Goal: Task Accomplishment & Management: Manage account settings

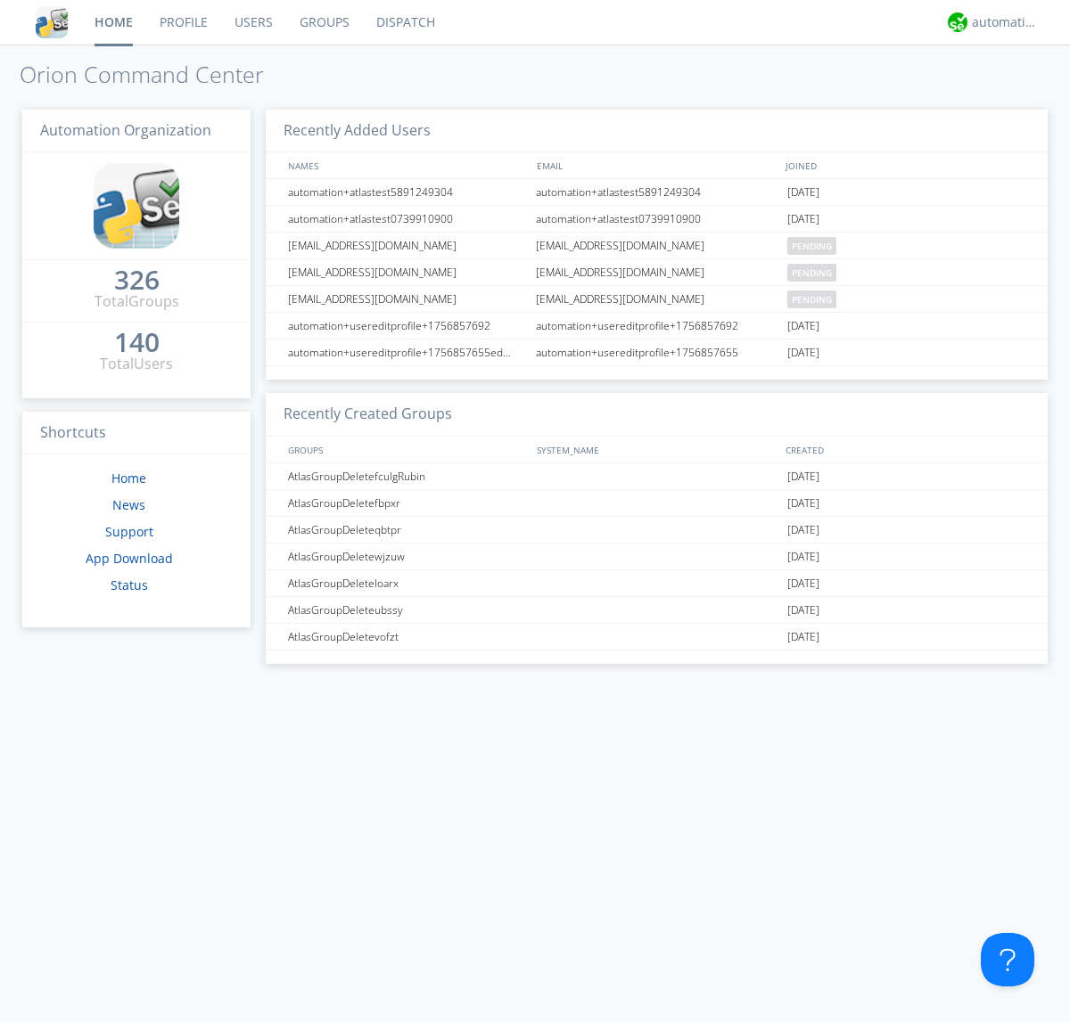
click at [252, 22] on link "Users" at bounding box center [253, 22] width 65 height 45
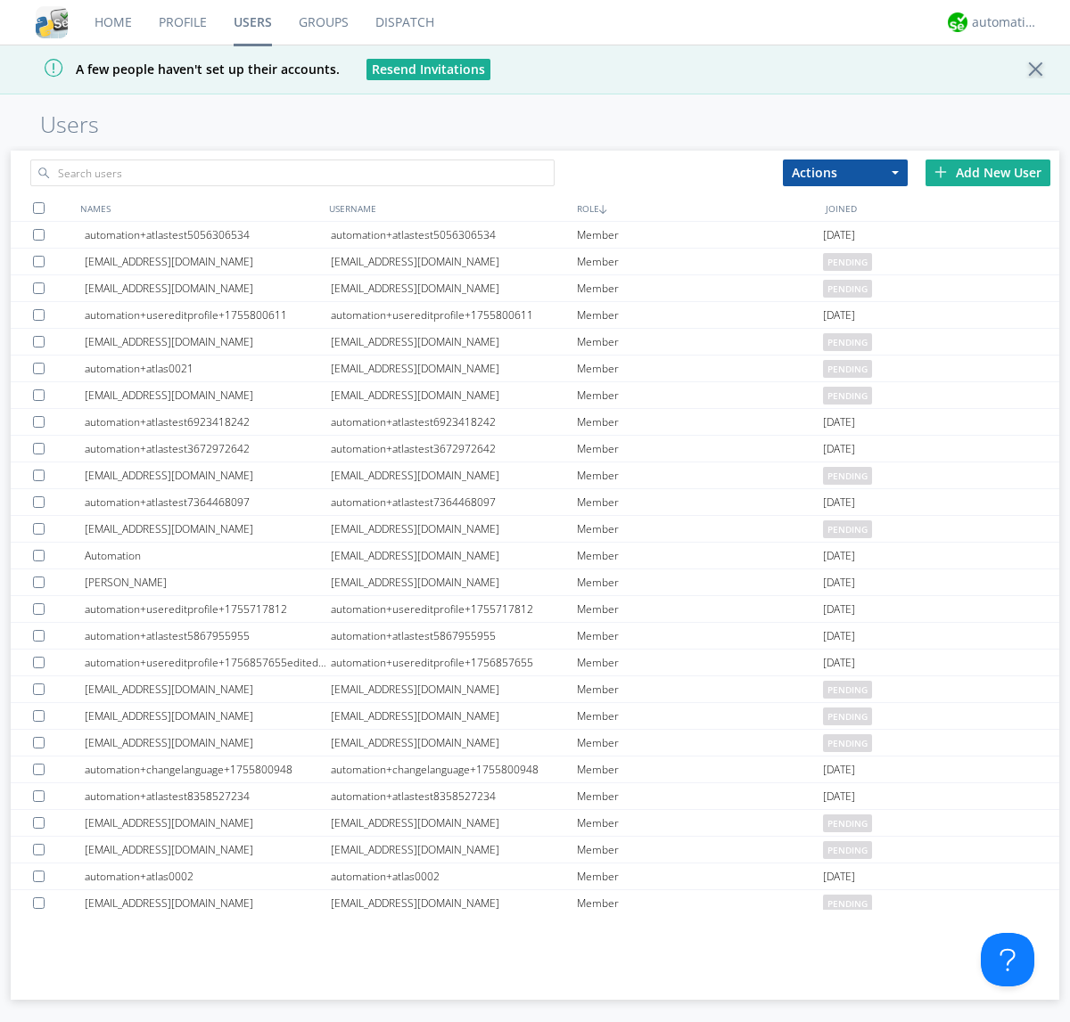
click at [988, 172] on div "Add New User" at bounding box center [987, 173] width 125 height 27
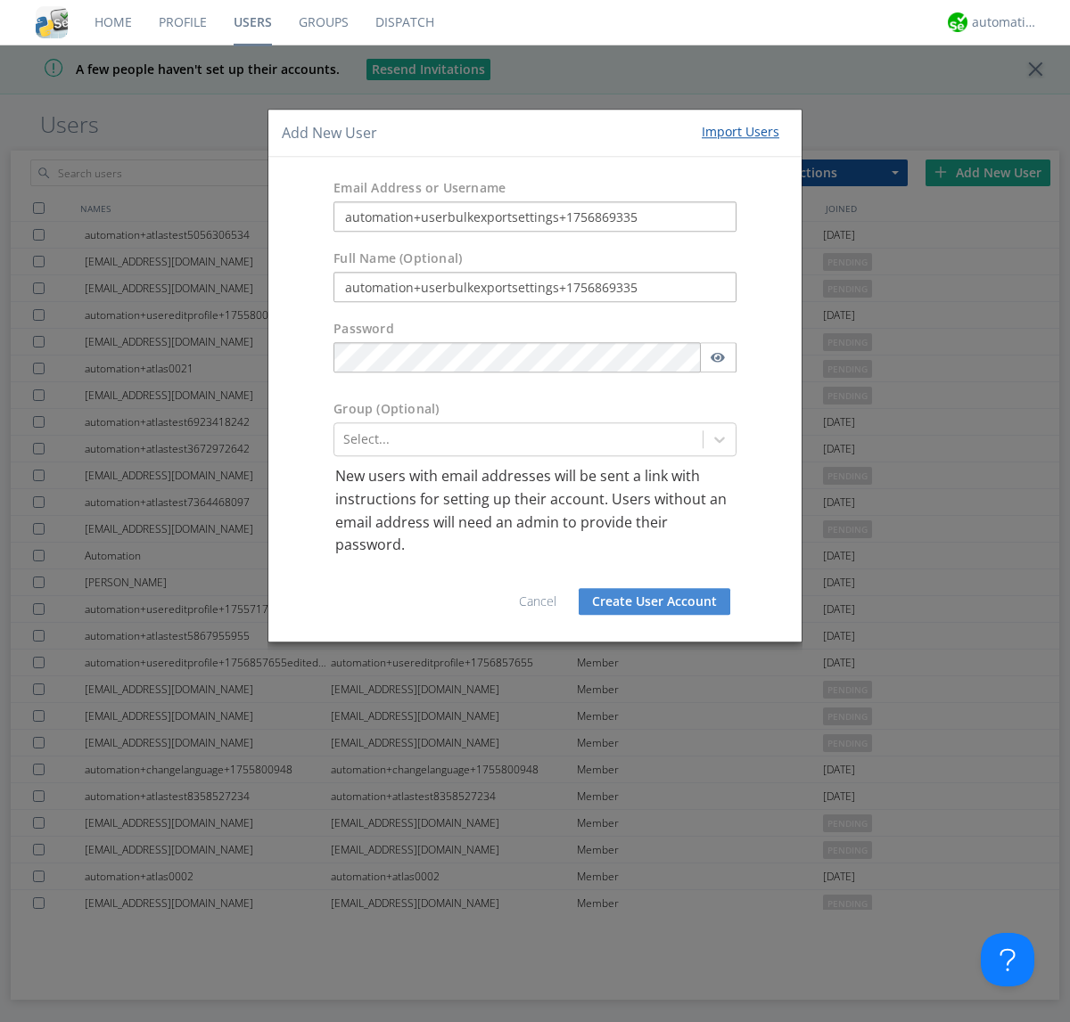
click at [654, 601] on button "Create User Account" at bounding box center [655, 601] width 152 height 27
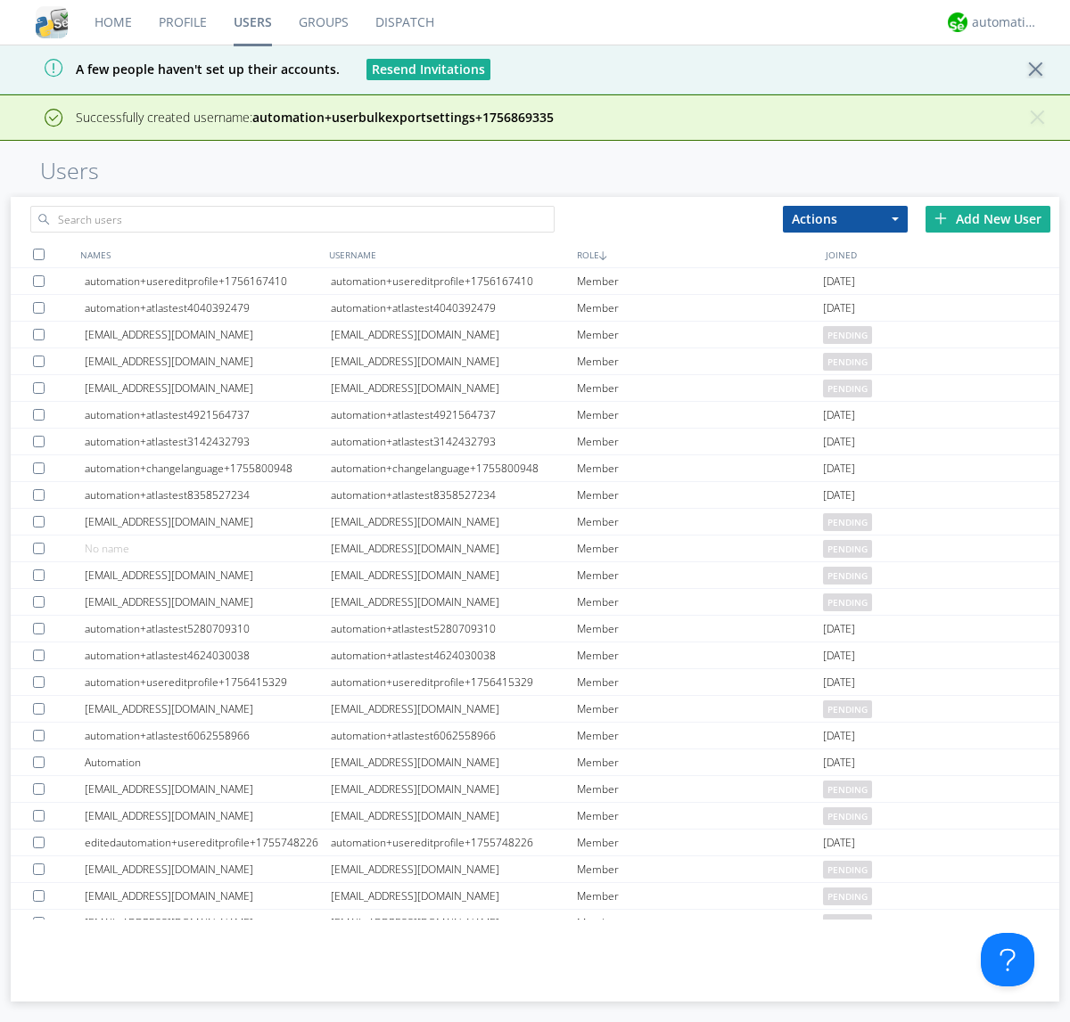
click at [988, 218] on div "Add New User" at bounding box center [987, 219] width 125 height 27
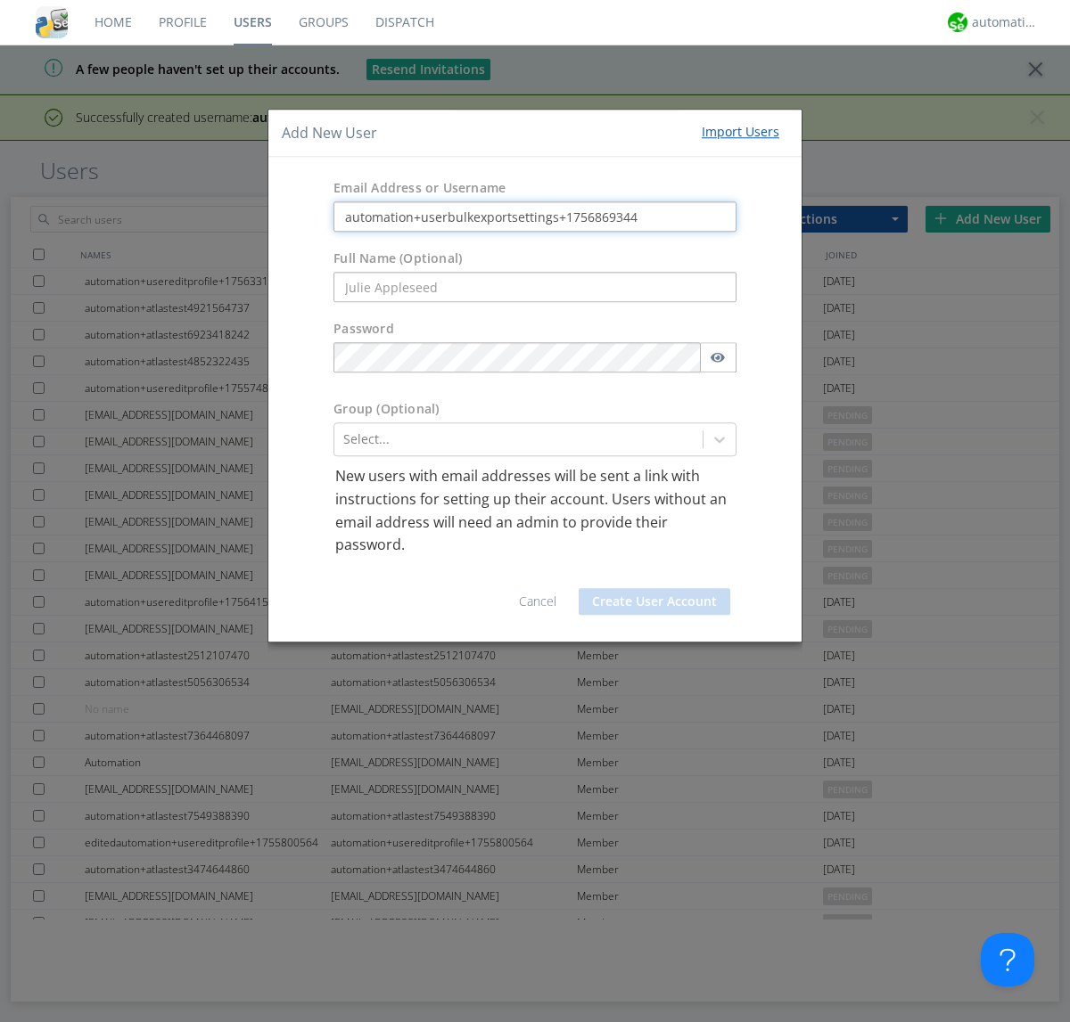
type input "automation+userbulkexportsettings+1756869344"
click at [654, 601] on button "Create User Account" at bounding box center [655, 601] width 152 height 27
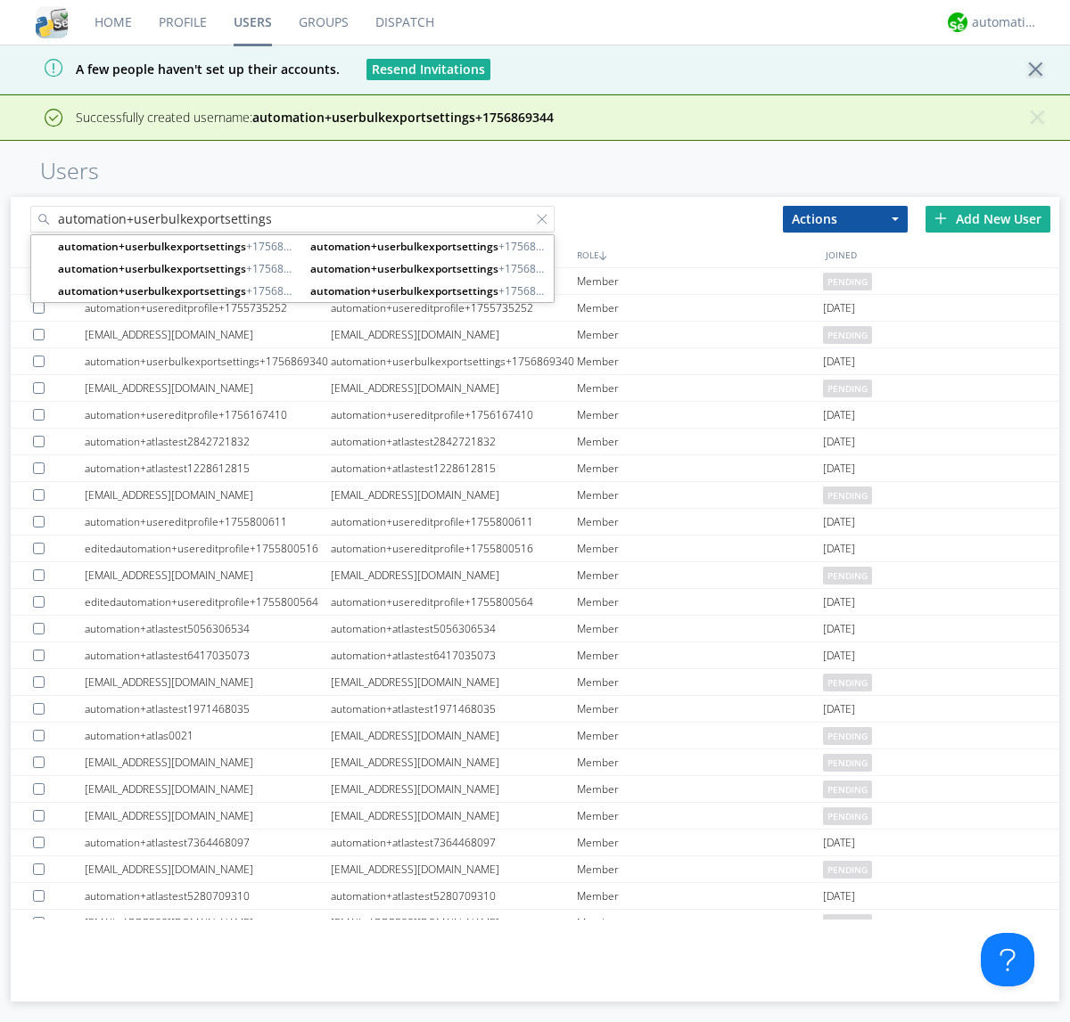
type input "automation+userbulkexportsettings"
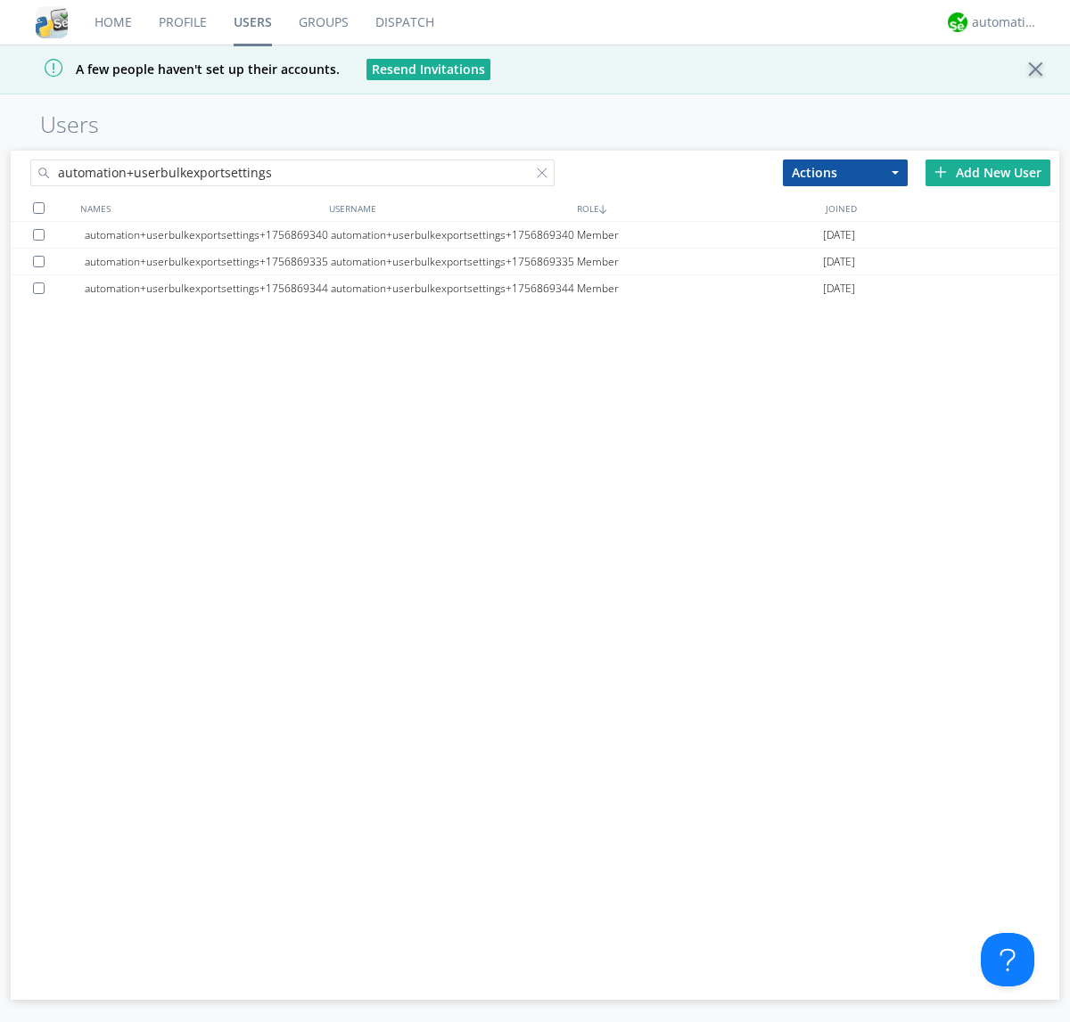
click at [38, 208] on div at bounding box center [39, 208] width 12 height 12
click at [845, 172] on button "Actions" at bounding box center [845, 173] width 125 height 27
click at [0, 0] on link "Export Users" at bounding box center [0, 0] width 0 height 0
click at [546, 176] on div at bounding box center [546, 177] width 18 height 18
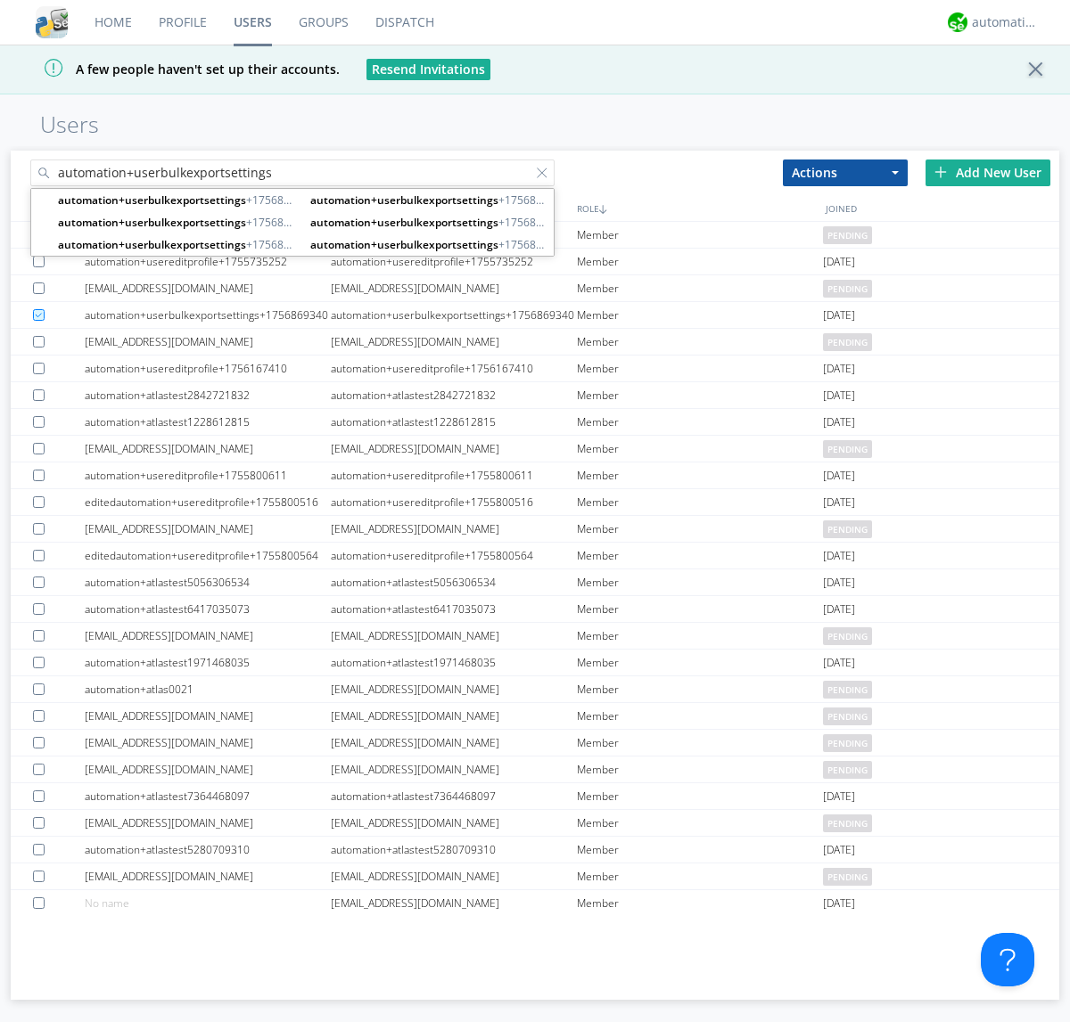
type input "automation+userbulkexportsettings"
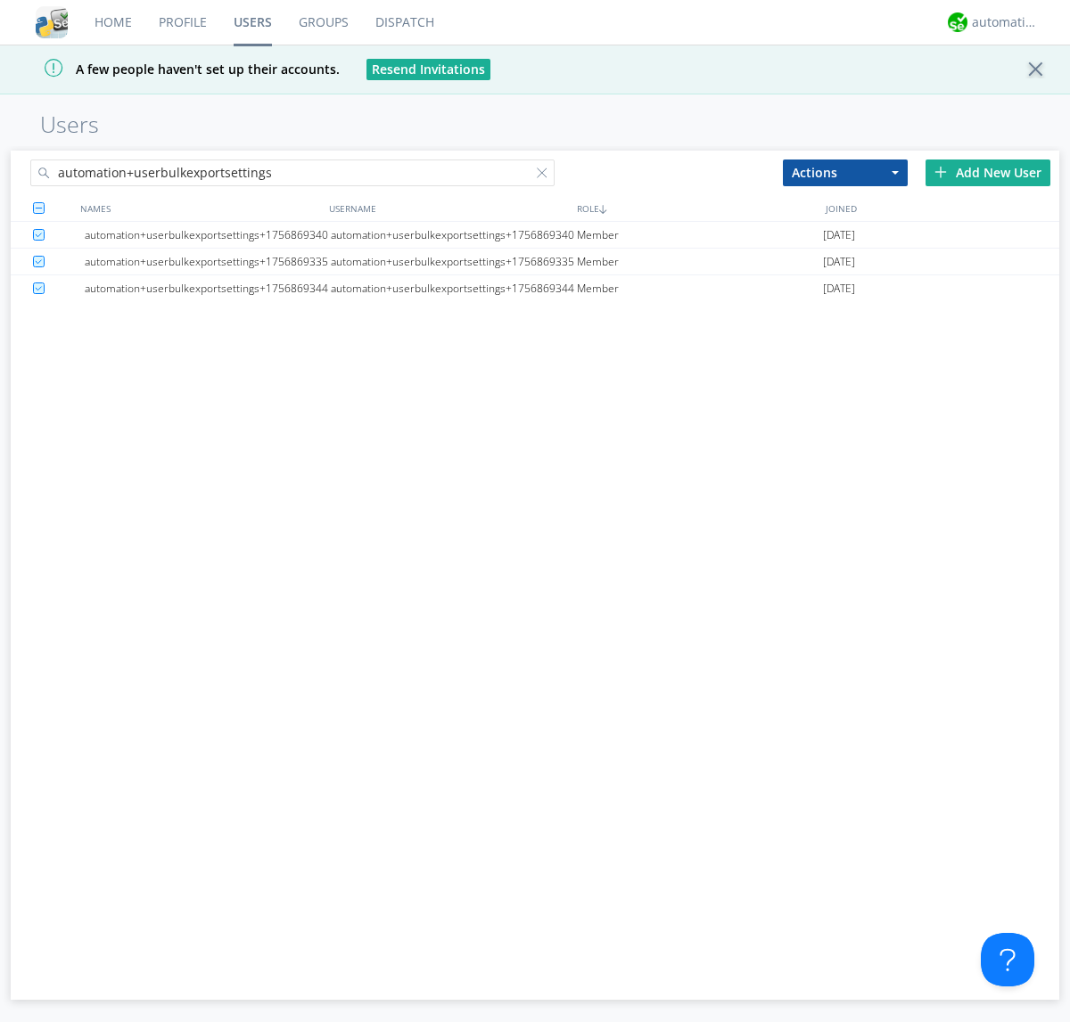
click at [845, 172] on button "Actions" at bounding box center [845, 173] width 125 height 27
click at [0, 0] on link "Delete User" at bounding box center [0, 0] width 0 height 0
